Goal: Task Accomplishment & Management: Use online tool/utility

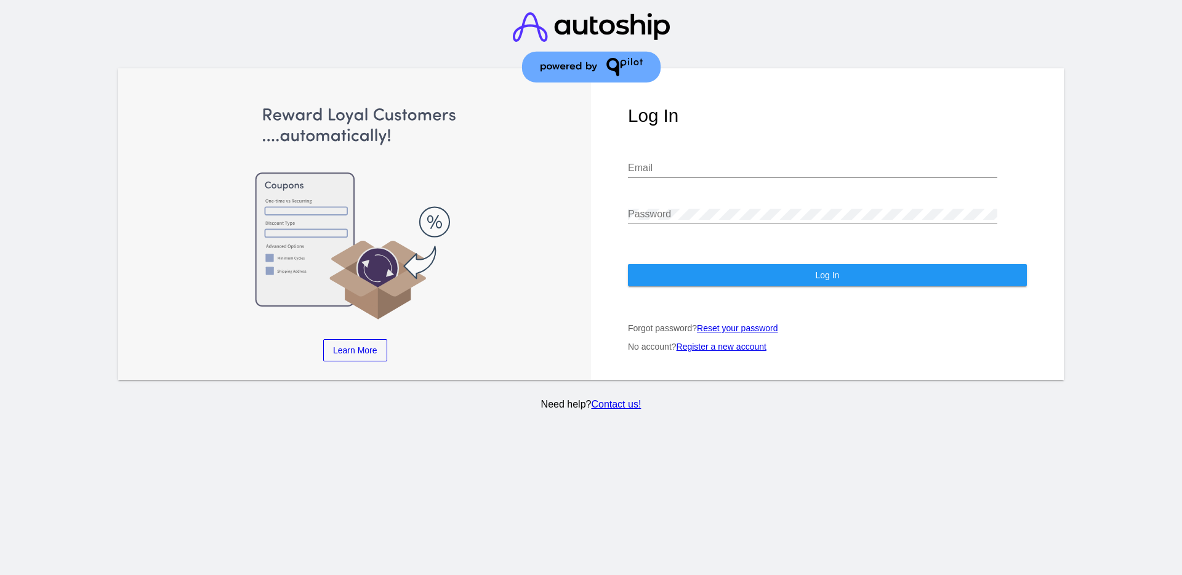
type input "[EMAIL_ADDRESS][DOMAIN_NAME]"
click at [854, 275] on button "Log In" at bounding box center [827, 275] width 399 height 22
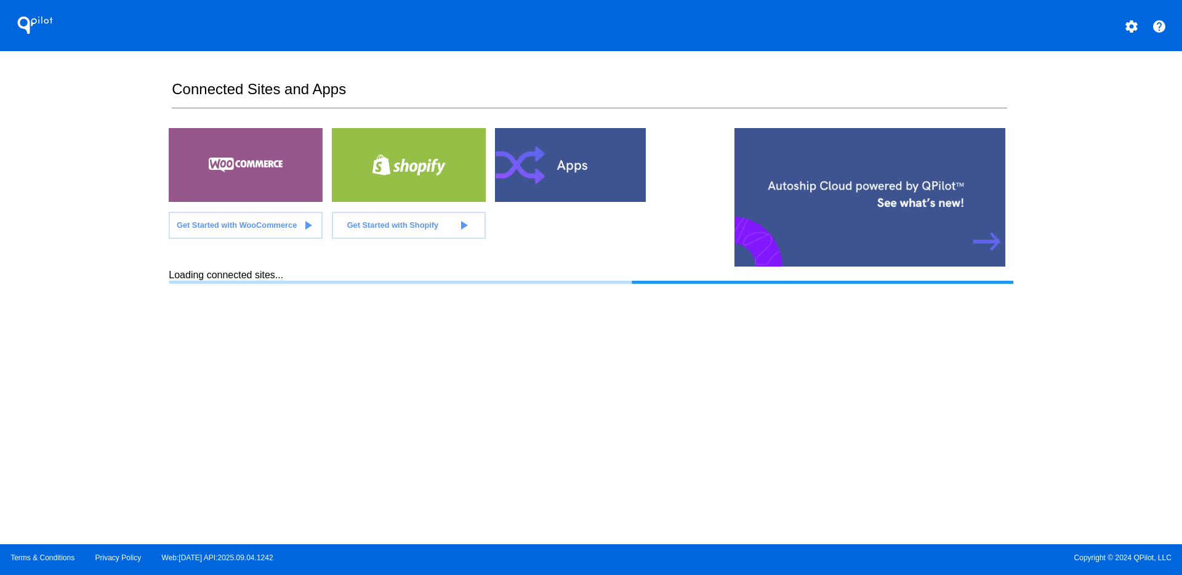
click at [109, 196] on div "QPilot settings help Connected Sites and Apps Get Started with WooCommerce play…" at bounding box center [591, 272] width 1182 height 544
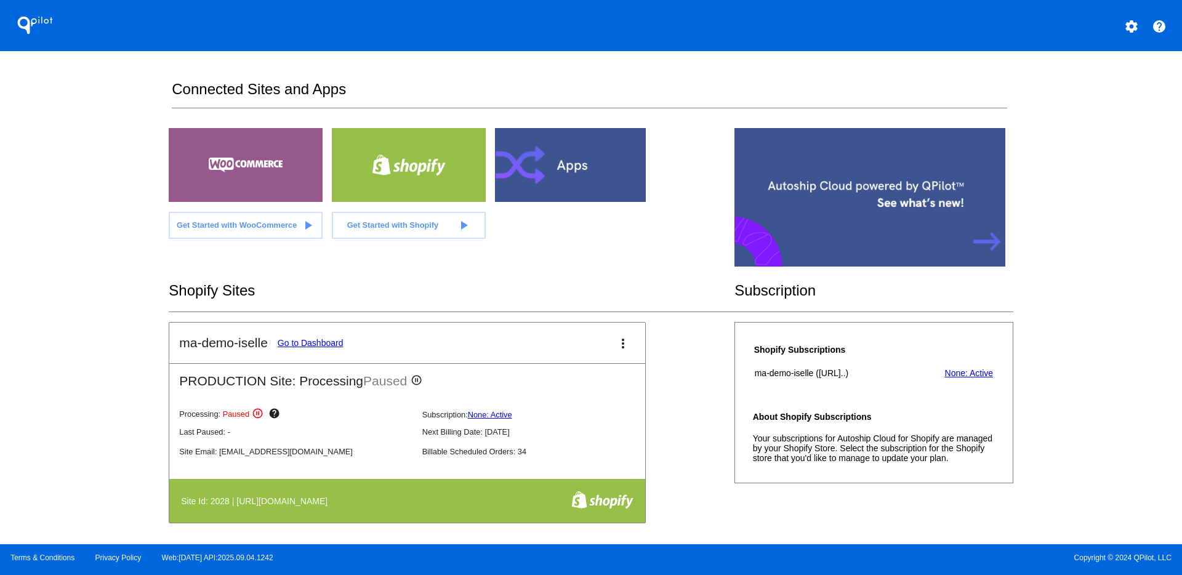
click at [308, 342] on link "Go to Dashboard" at bounding box center [311, 343] width 66 height 10
